Goal: Task Accomplishment & Management: Manage account settings

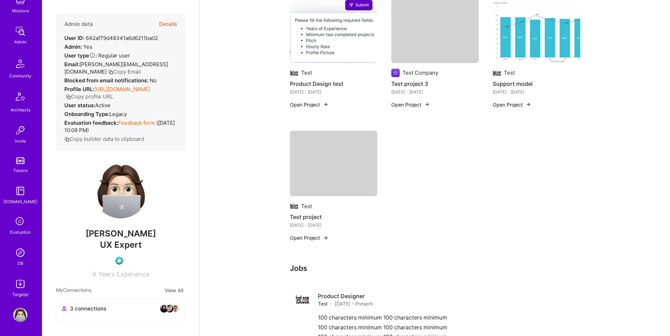
scroll to position [621, 0]
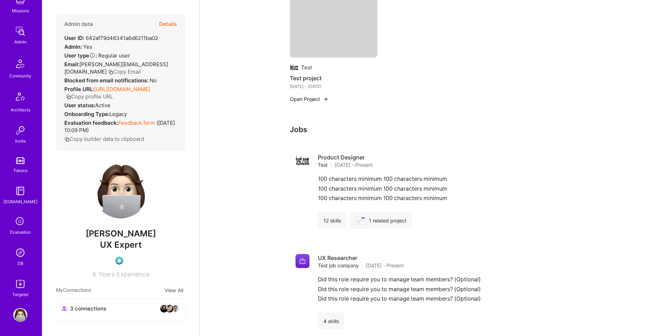
click at [22, 256] on img at bounding box center [20, 252] width 14 height 14
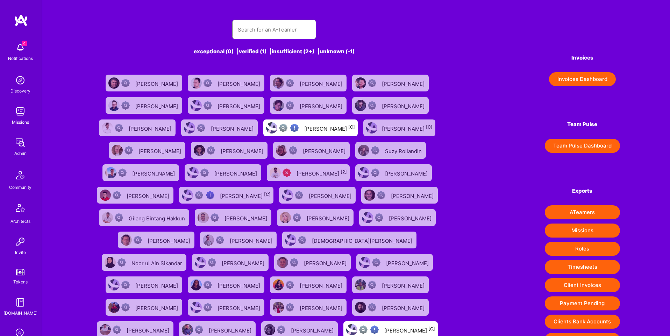
click at [276, 29] on input "text" at bounding box center [274, 30] width 73 height 18
paste input "[URL][DOMAIN_NAME]"
type input "[URL][DOMAIN_NAME]"
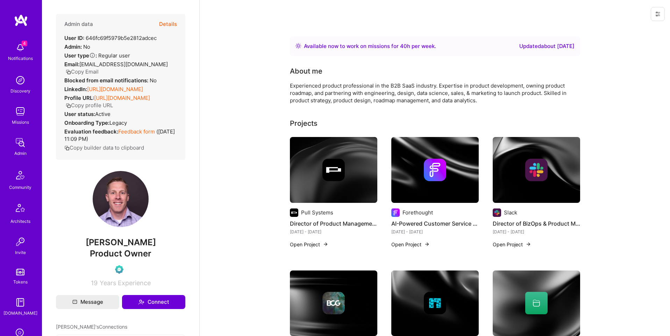
click at [168, 26] on button "Details" at bounding box center [168, 24] width 18 height 20
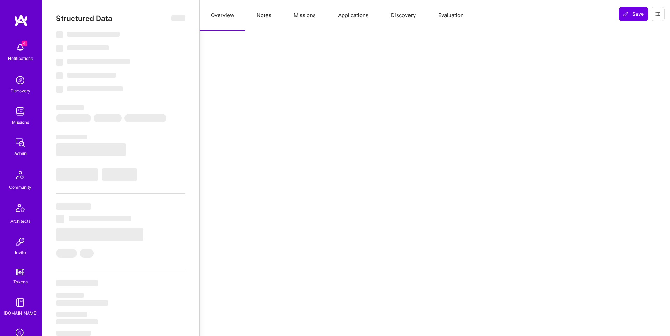
select select "Right Now"
select select "Verified"
select select "US"
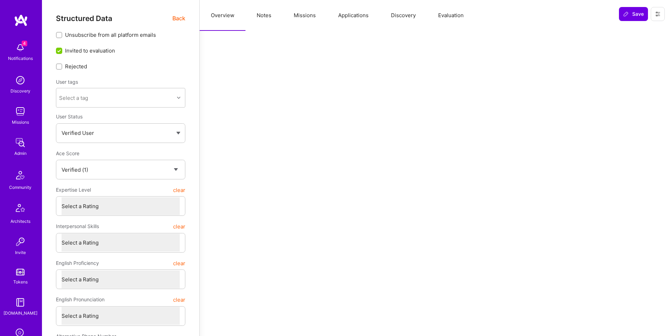
click at [456, 12] on button "Evaluation" at bounding box center [451, 15] width 48 height 31
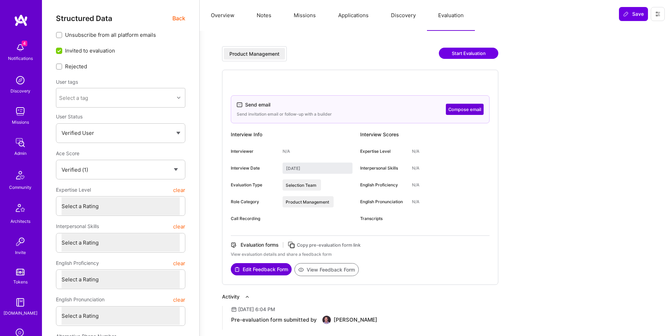
click at [657, 12] on icon at bounding box center [658, 14] width 6 height 6
click at [632, 32] on button "Login as Michael" at bounding box center [628, 30] width 74 height 18
